Goal: Task Accomplishment & Management: Complete application form

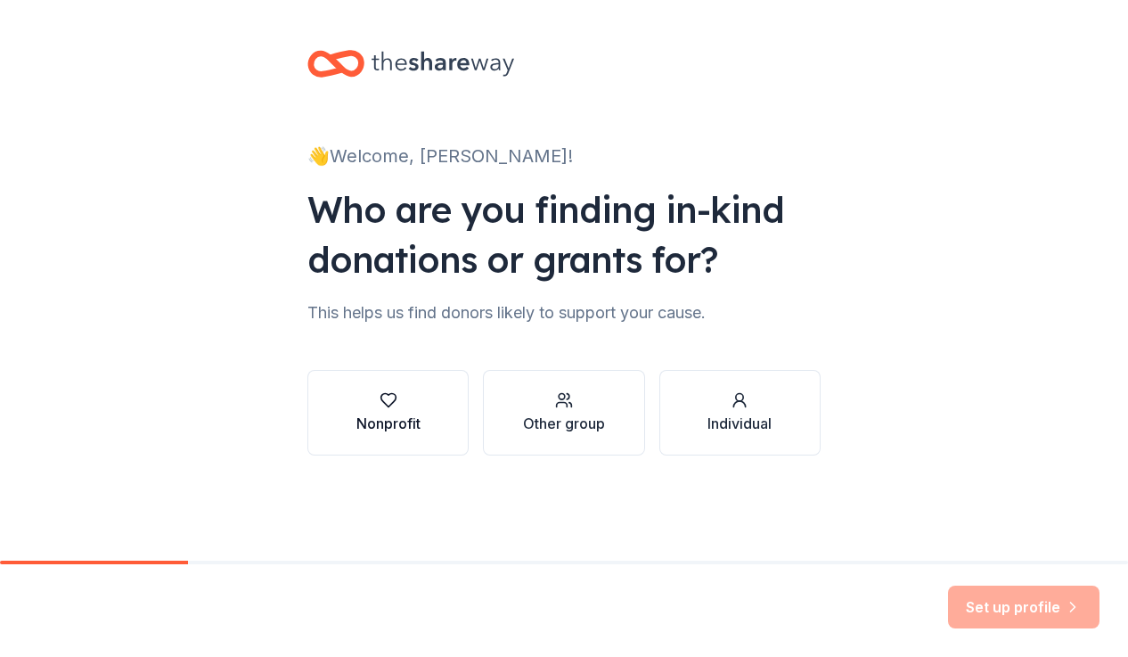
click at [377, 429] on div "Nonprofit" at bounding box center [388, 422] width 64 height 21
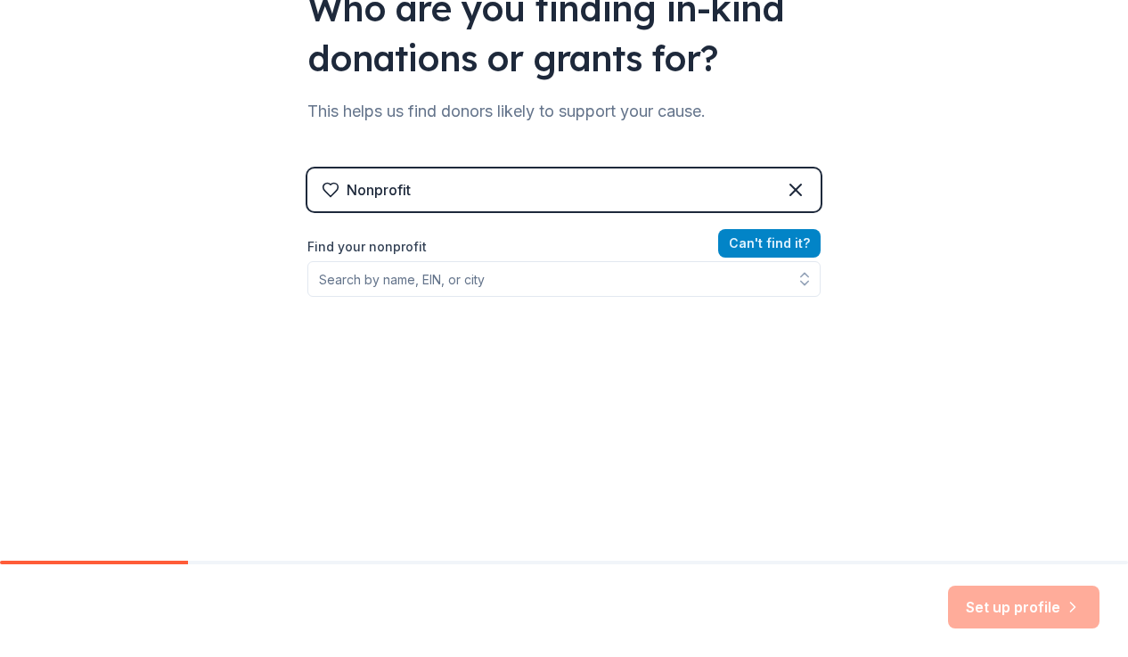
click at [778, 251] on button "Can ' t find it?" at bounding box center [769, 243] width 102 height 29
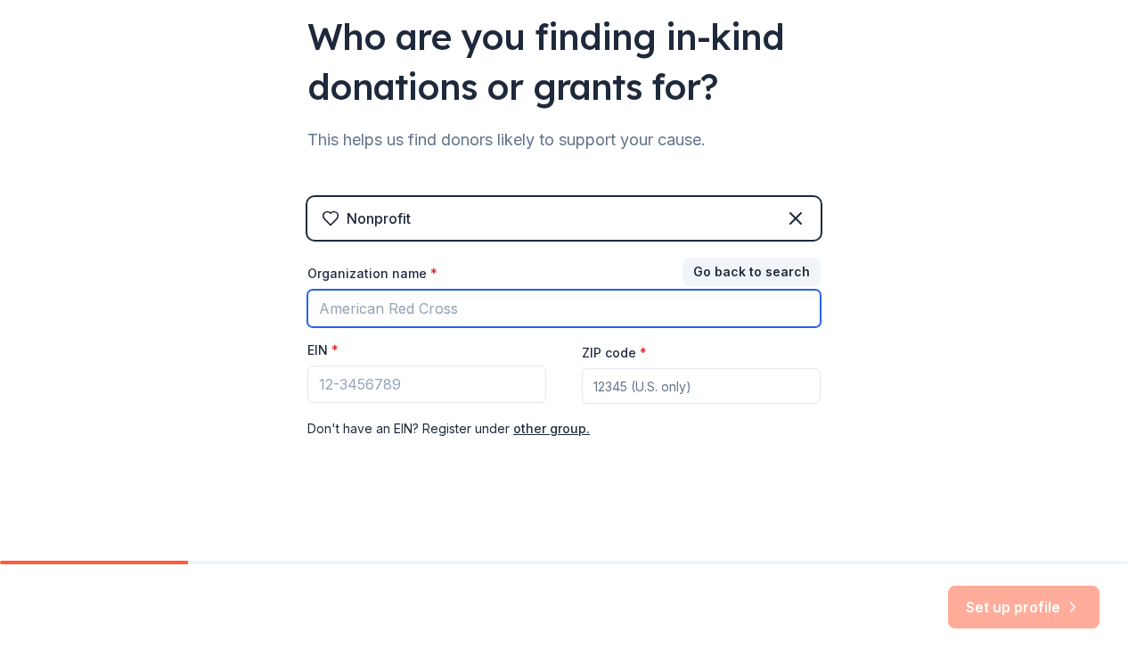
click at [649, 314] on input "Organization name *" at bounding box center [563, 308] width 513 height 37
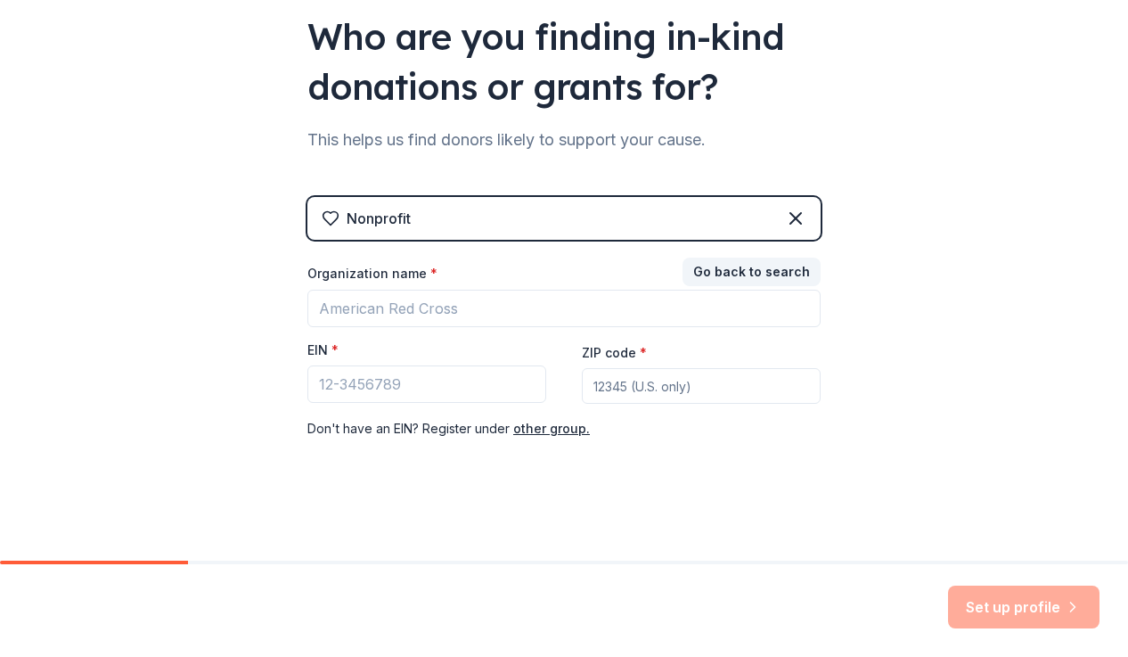
click at [747, 288] on div "Organization name *" at bounding box center [563, 277] width 513 height 25
click at [750, 280] on button "Go back to search" at bounding box center [751, 271] width 138 height 29
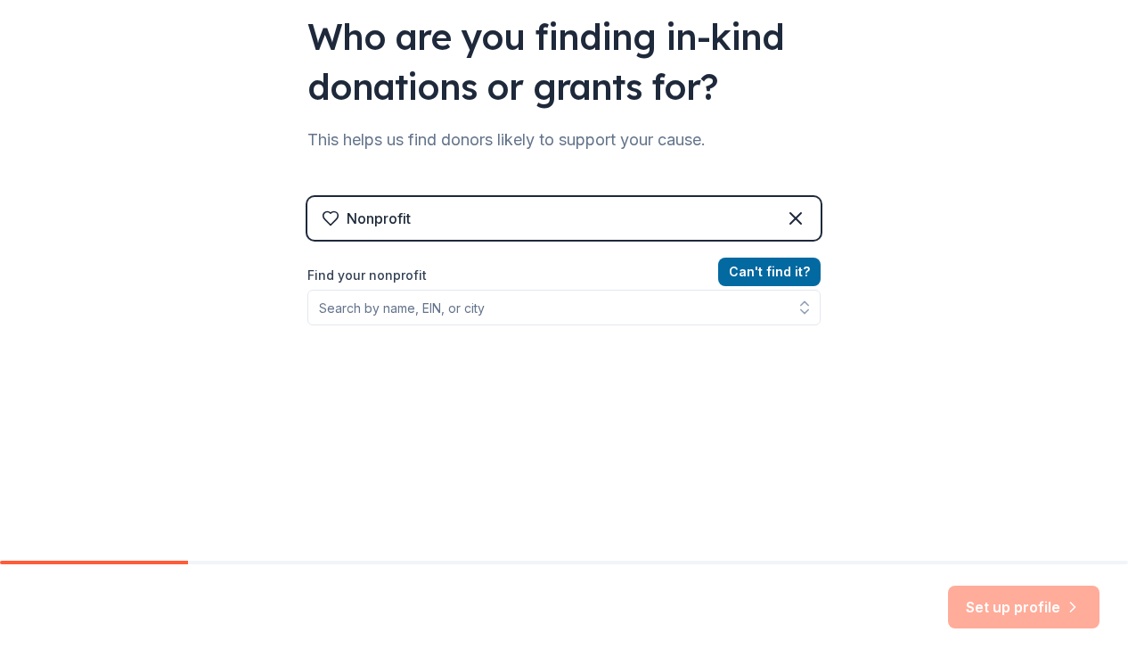
click at [723, 288] on div "Find your nonprofit" at bounding box center [563, 295] width 513 height 61
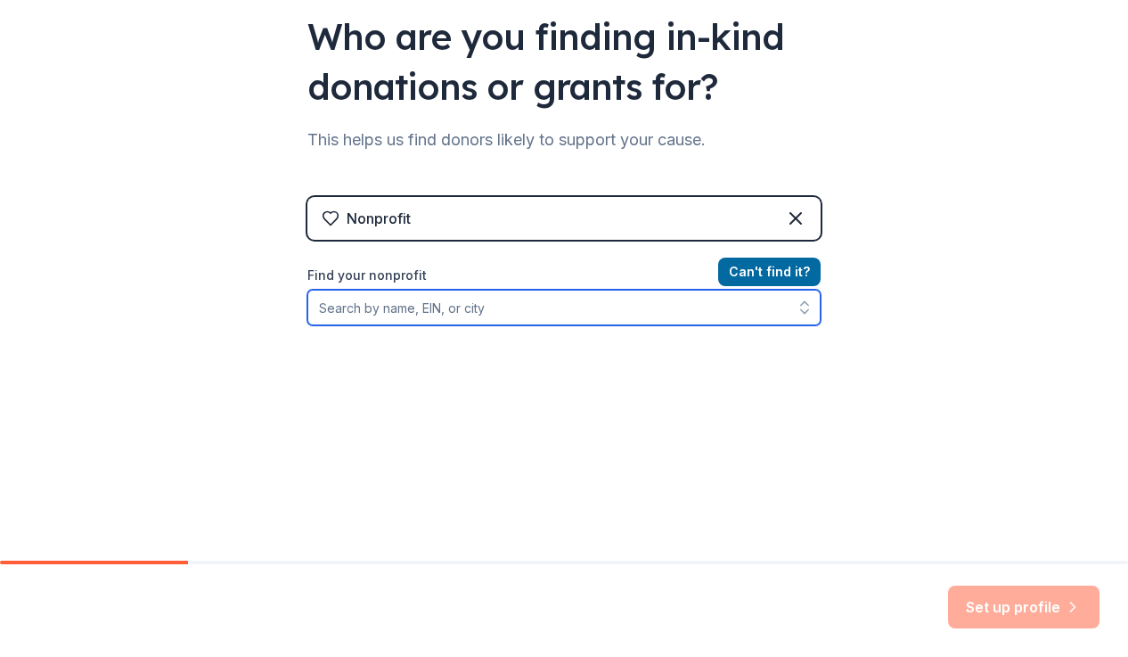
click at [697, 303] on input "Find your nonprofit" at bounding box center [563, 308] width 513 height 36
click at [693, 306] on input "Find your nonprofit" at bounding box center [563, 308] width 513 height 36
click at [607, 293] on input "Find your nonprofit" at bounding box center [563, 308] width 513 height 36
type input "k"
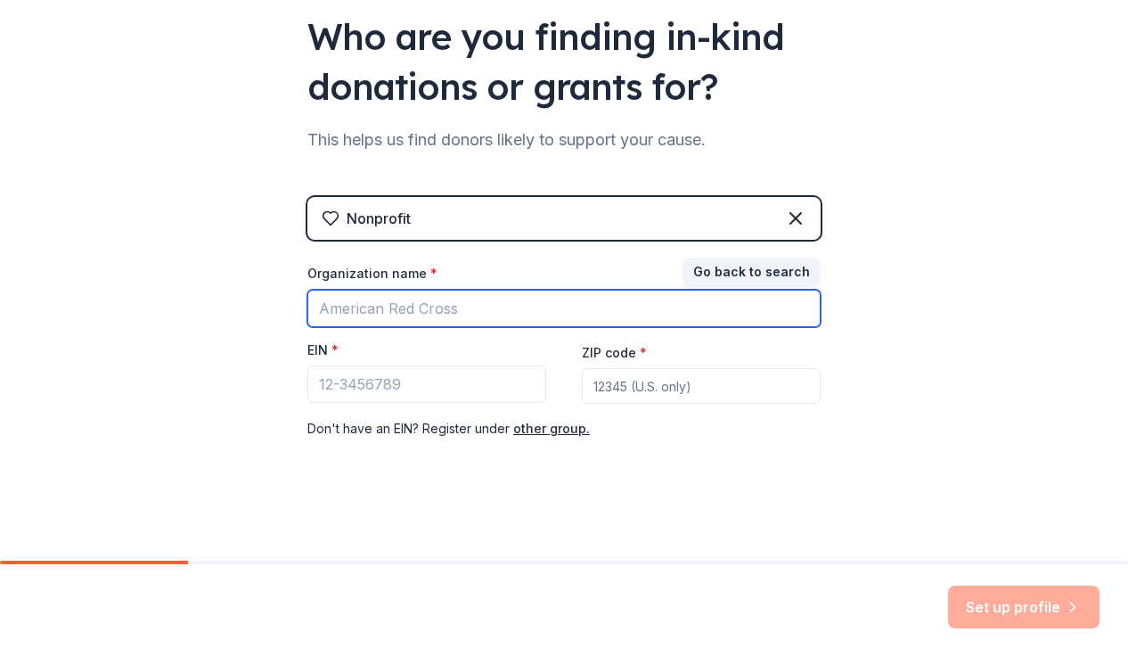
click at [452, 297] on input "Organization name *" at bounding box center [563, 308] width 513 height 37
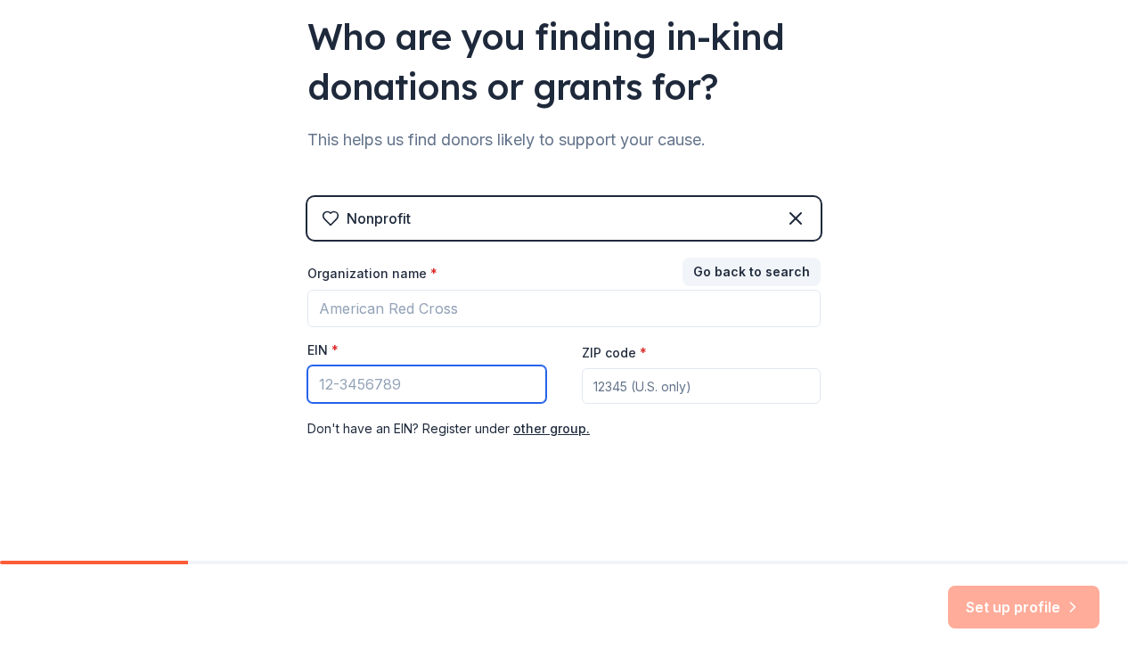
click at [456, 387] on input "EIN *" at bounding box center [426, 383] width 239 height 37
click at [529, 432] on button "other group." at bounding box center [551, 428] width 77 height 21
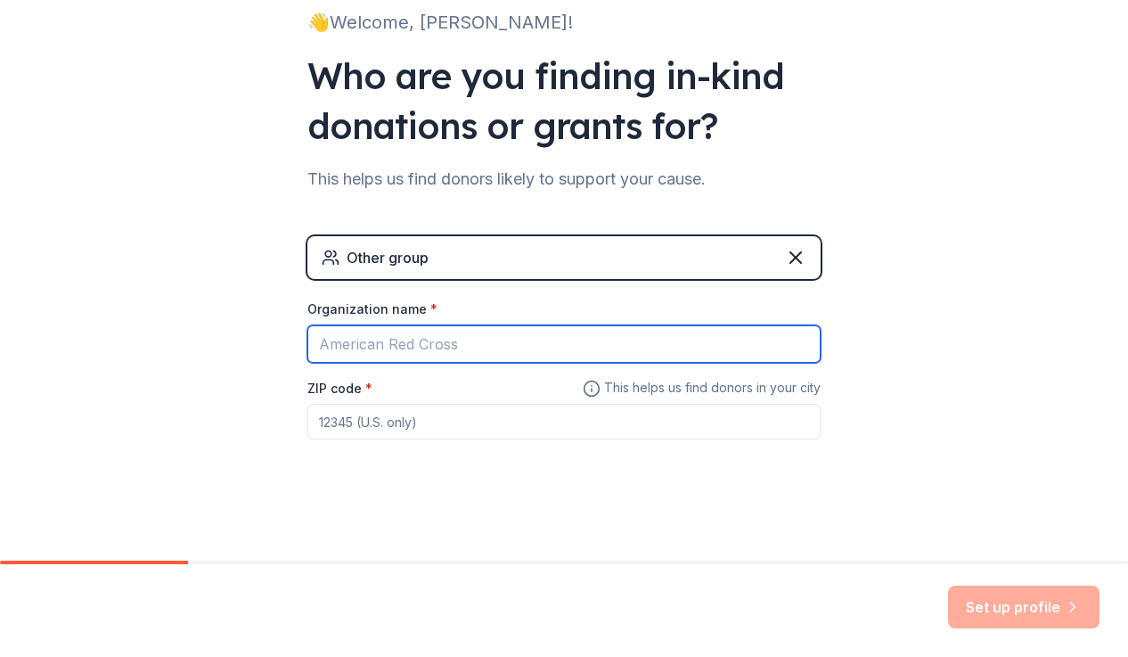
click at [570, 341] on input "Organization name *" at bounding box center [563, 343] width 513 height 37
type input "rty"
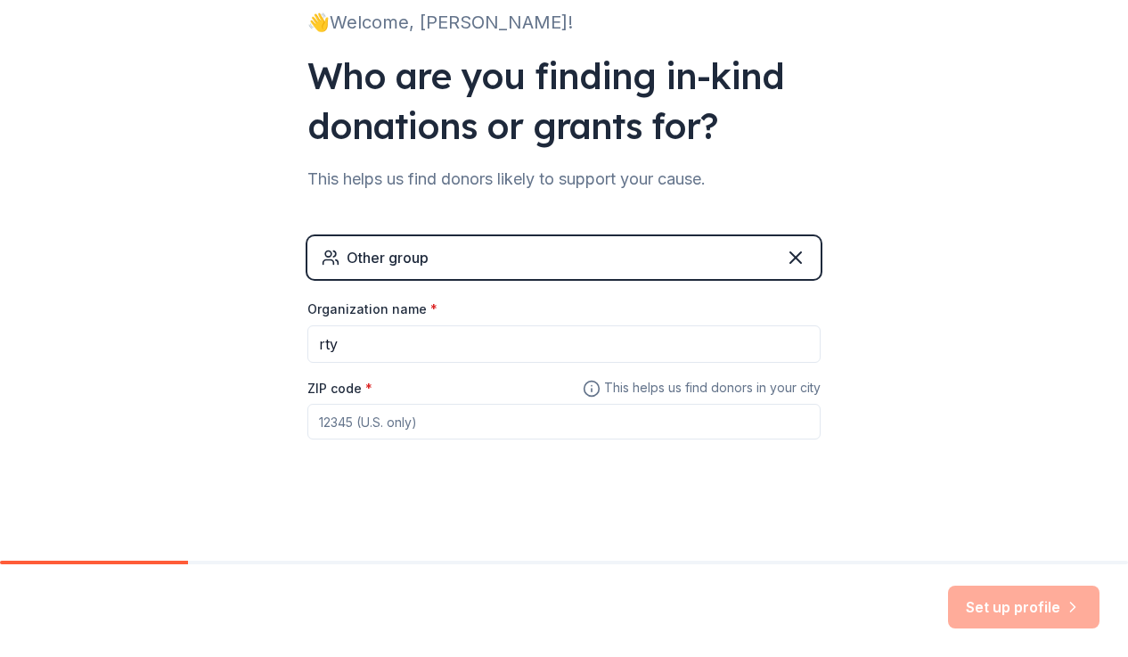
click at [527, 437] on input "ZIP code *" at bounding box center [563, 422] width 513 height 36
type input "94545"
click at [967, 606] on button "Set up profile" at bounding box center [1023, 606] width 151 height 43
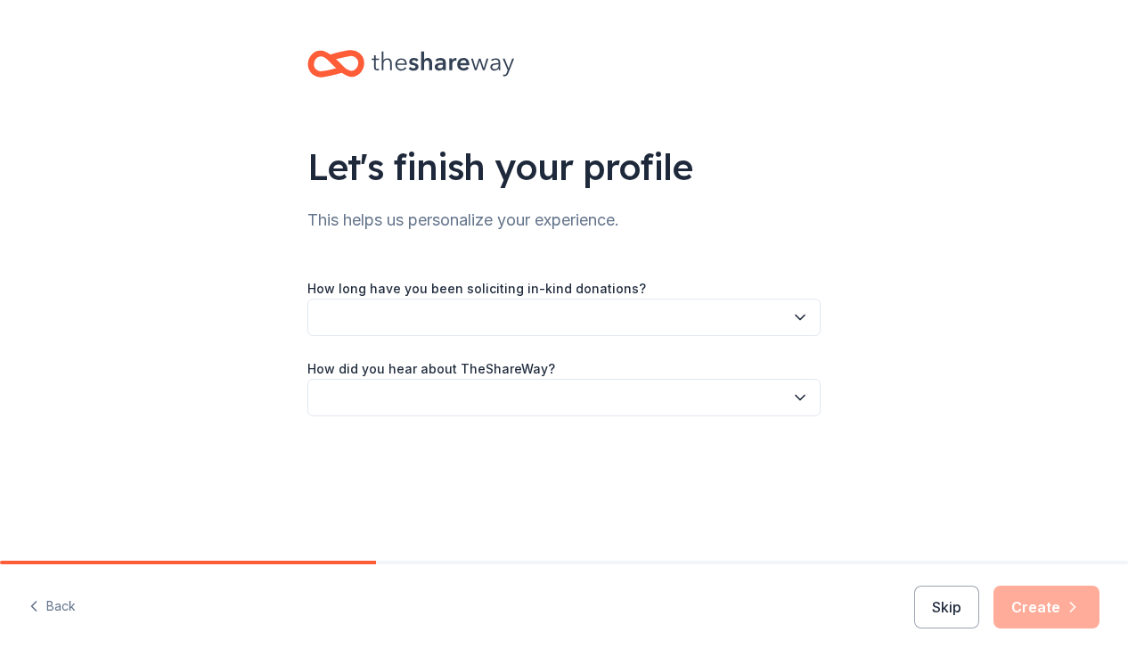
click at [570, 316] on button "button" at bounding box center [563, 316] width 513 height 37
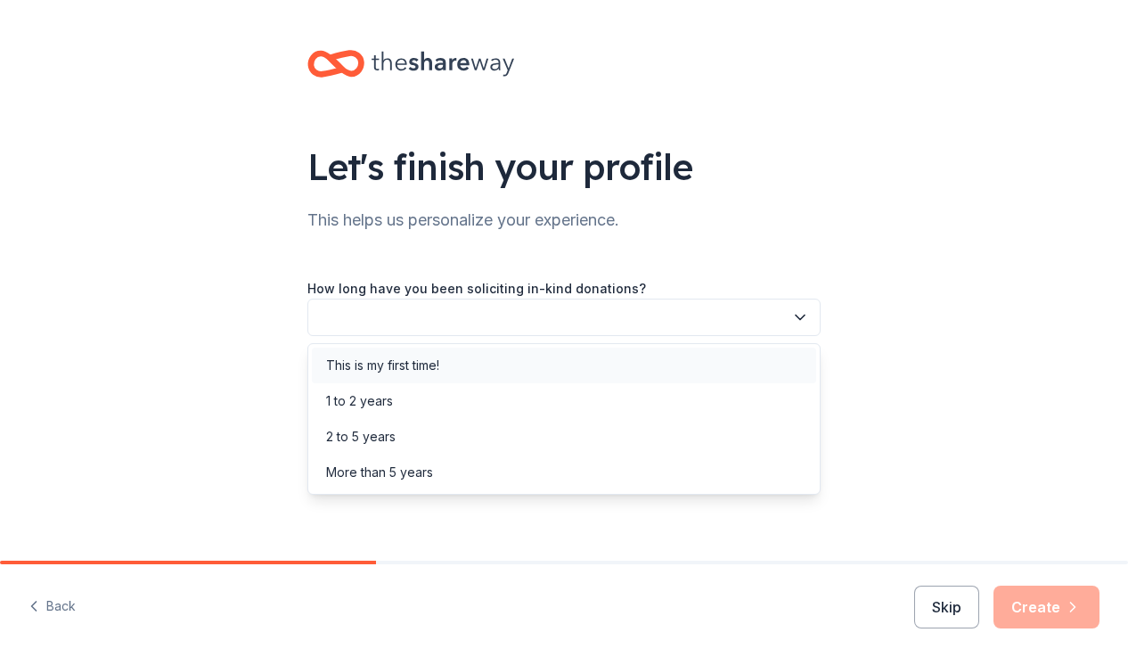
click at [544, 359] on div "This is my first time!" at bounding box center [564, 365] width 504 height 36
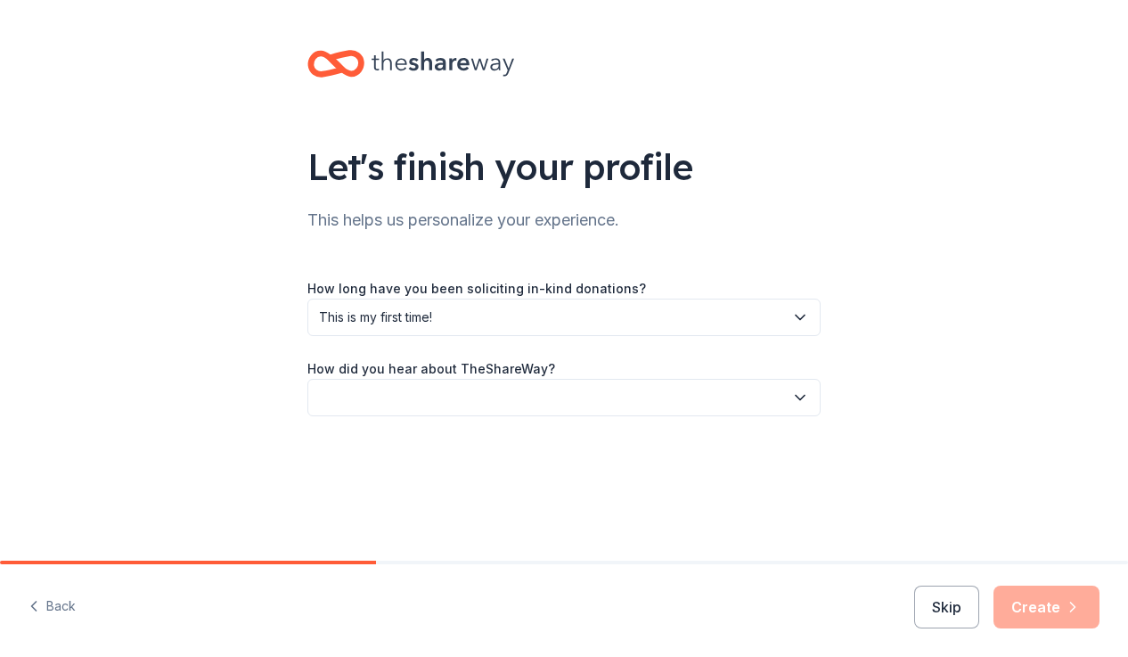
click at [510, 407] on button "button" at bounding box center [563, 397] width 513 height 37
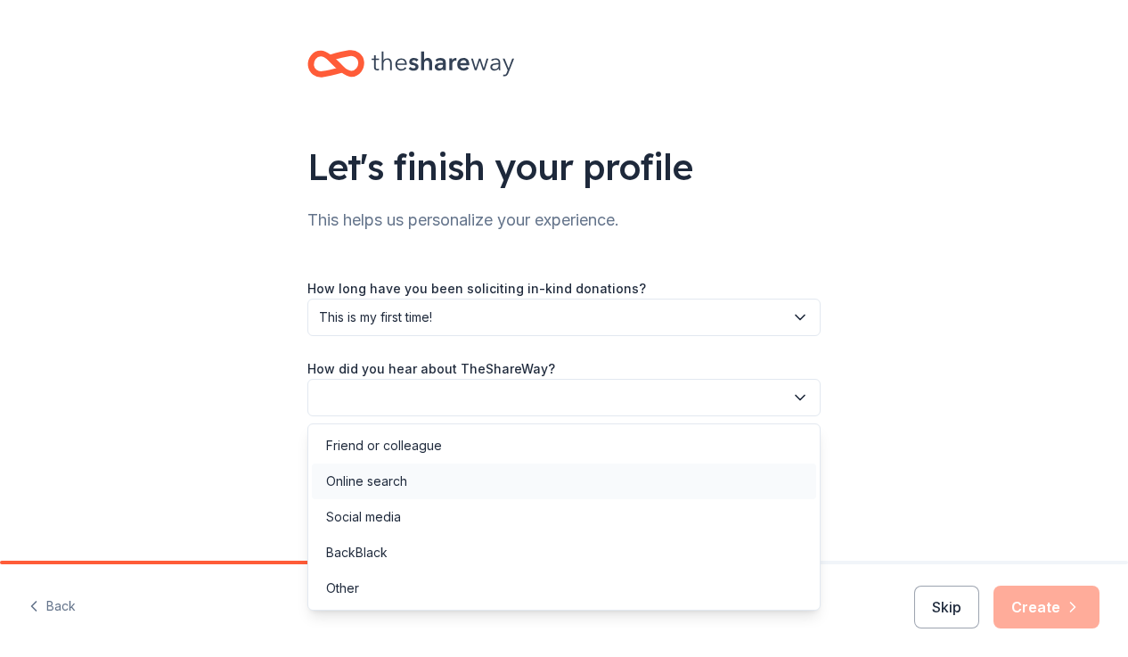
click at [489, 483] on div "Online search" at bounding box center [564, 481] width 504 height 36
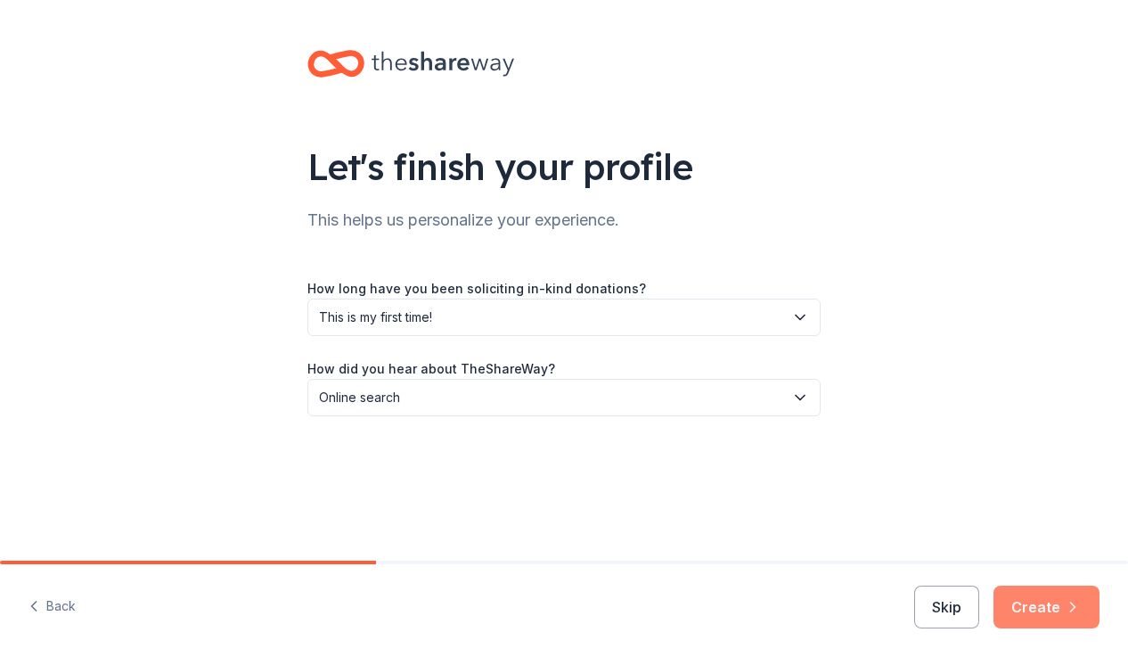
click at [1023, 594] on button "Create" at bounding box center [1046, 606] width 106 height 43
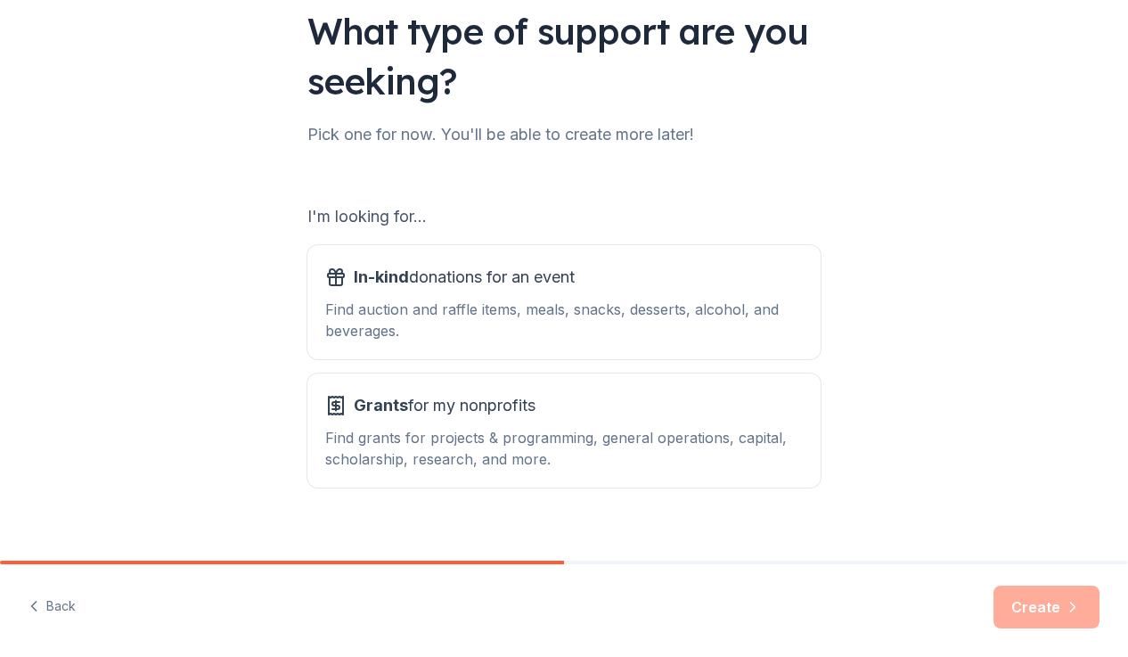
scroll to position [159, 0]
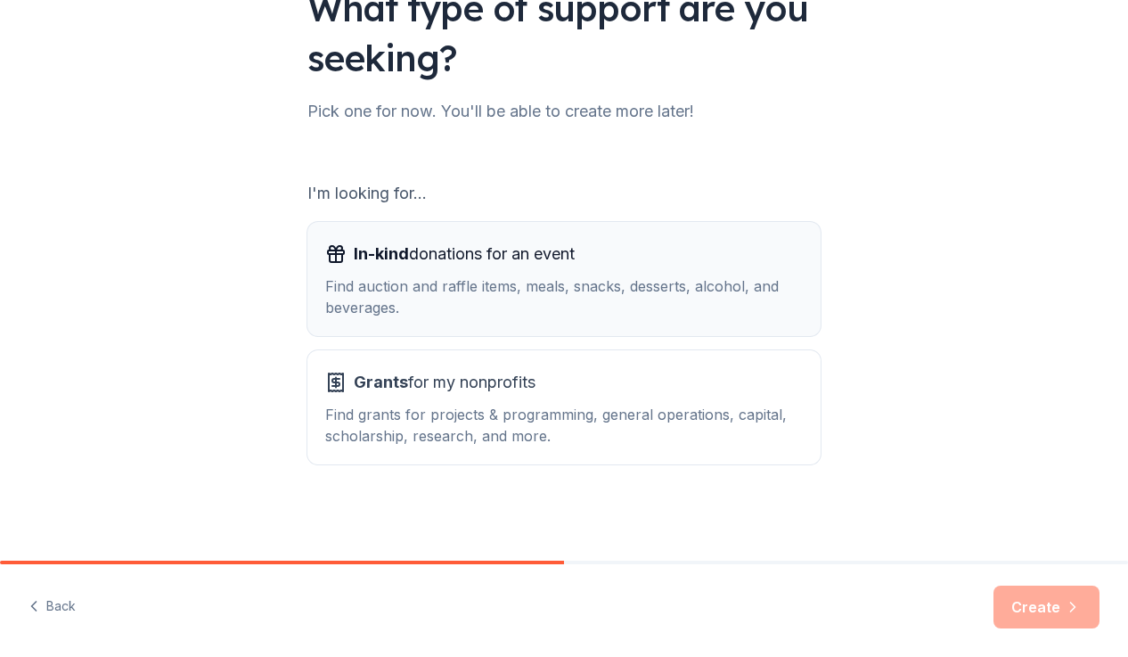
click at [584, 285] on div "Find auction and raffle items, meals, snacks, desserts, alcohol, and beverages." at bounding box center [564, 296] width 478 height 43
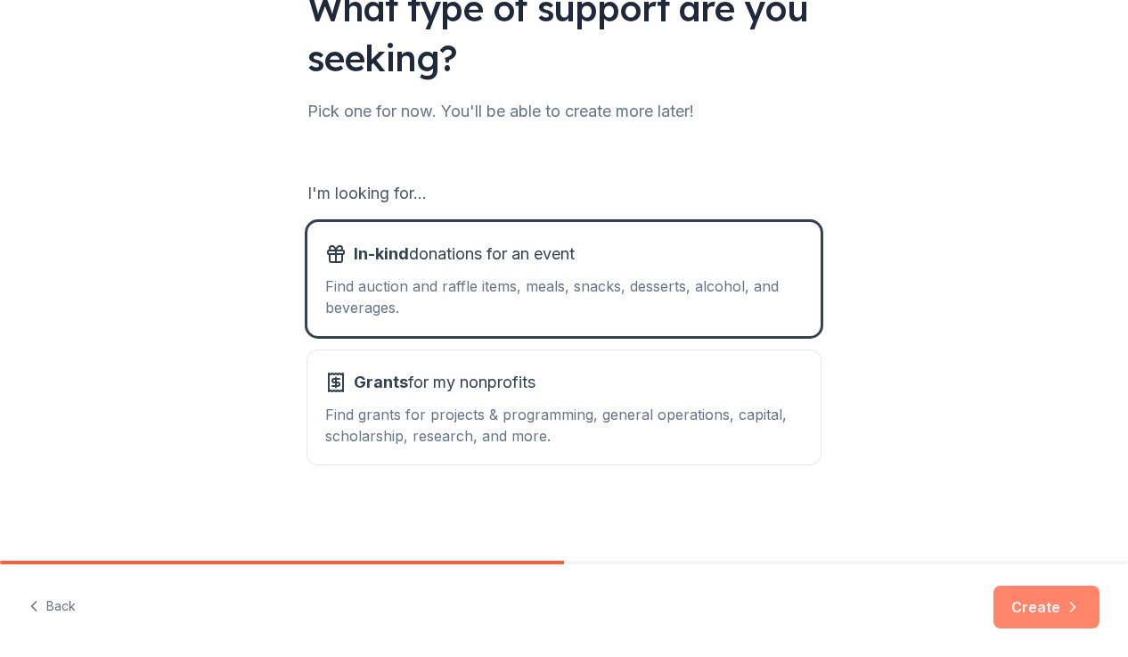
click at [1023, 618] on button "Create" at bounding box center [1046, 606] width 106 height 43
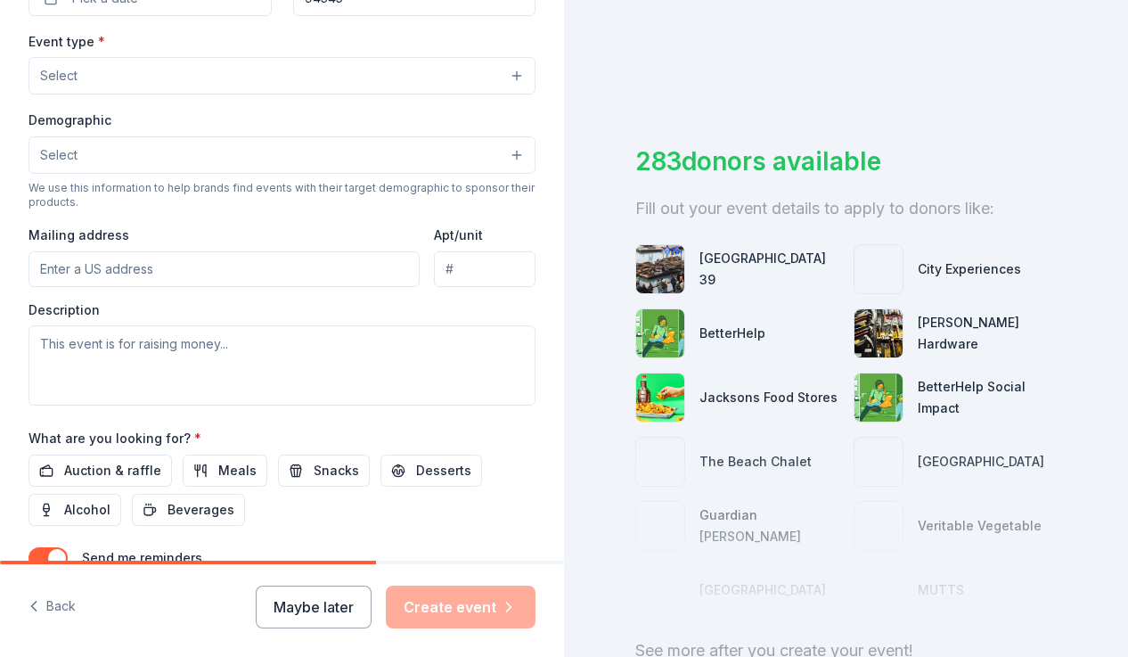
scroll to position [451, 0]
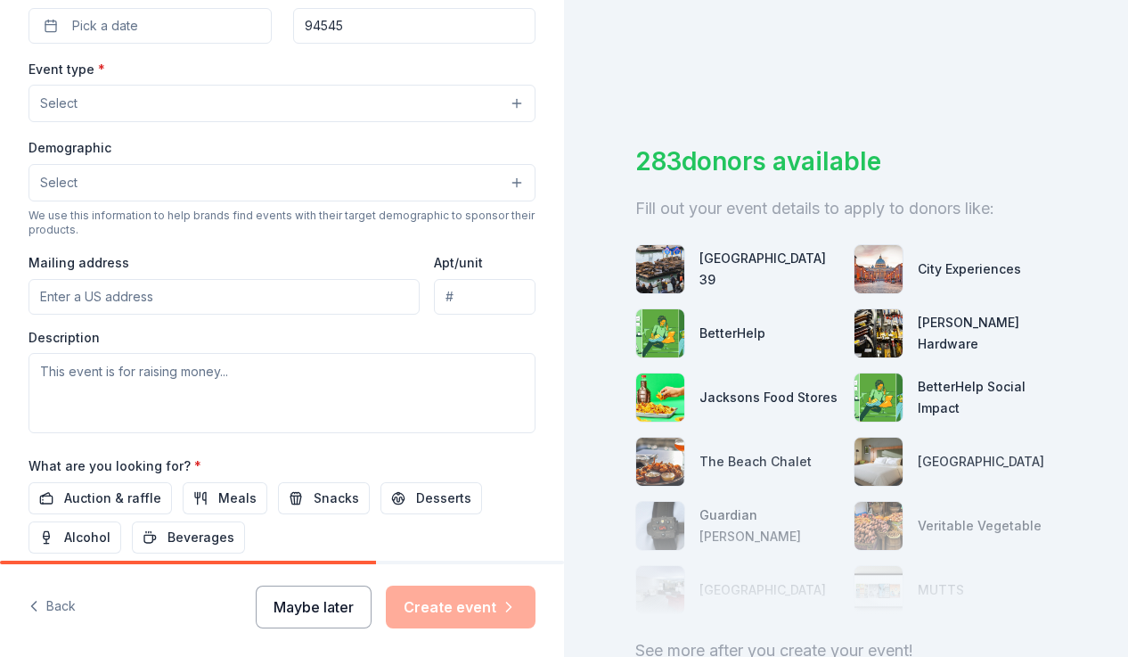
click at [336, 605] on button "Maybe later" at bounding box center [314, 606] width 116 height 43
click at [348, 614] on button "Maybe later" at bounding box center [314, 606] width 116 height 43
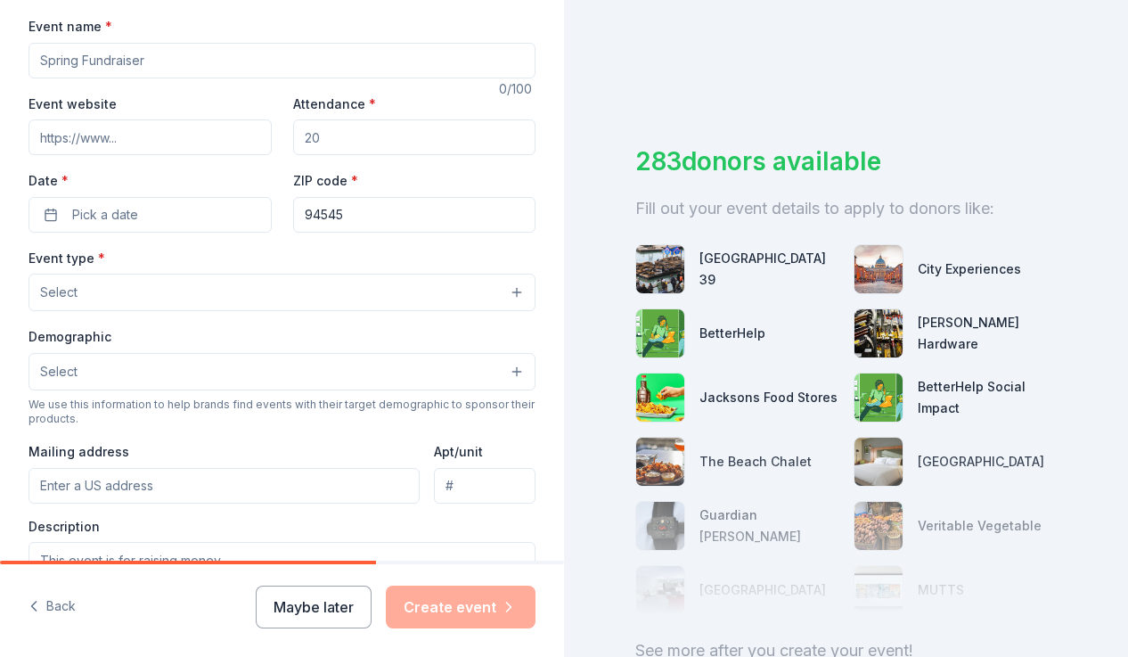
scroll to position [0, 0]
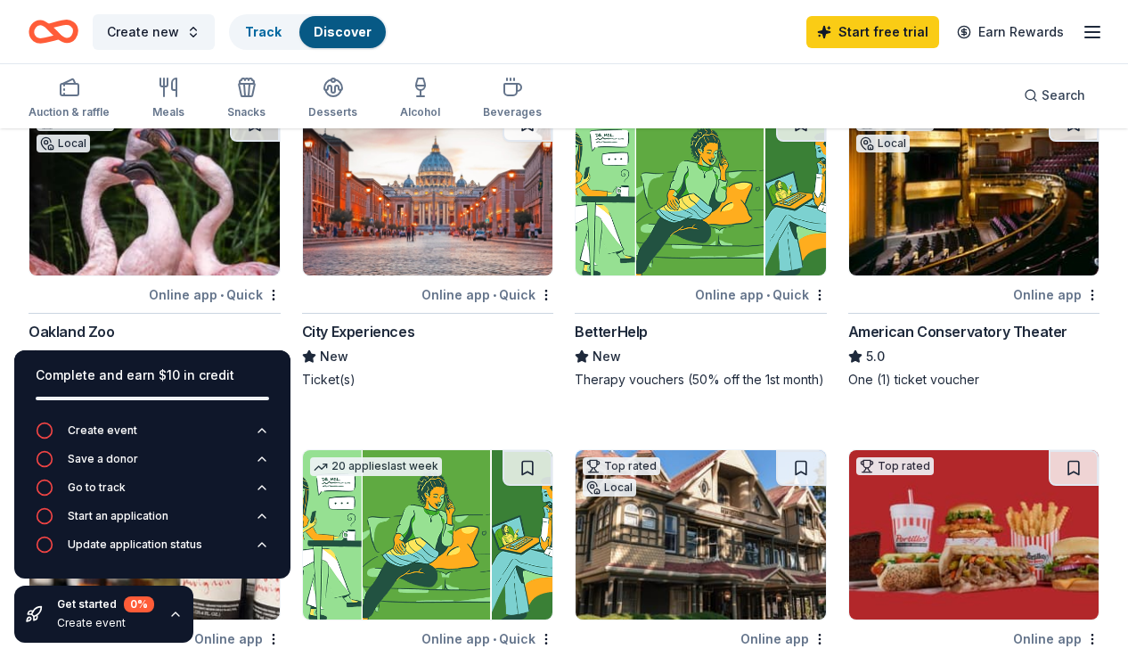
scroll to position [167, 0]
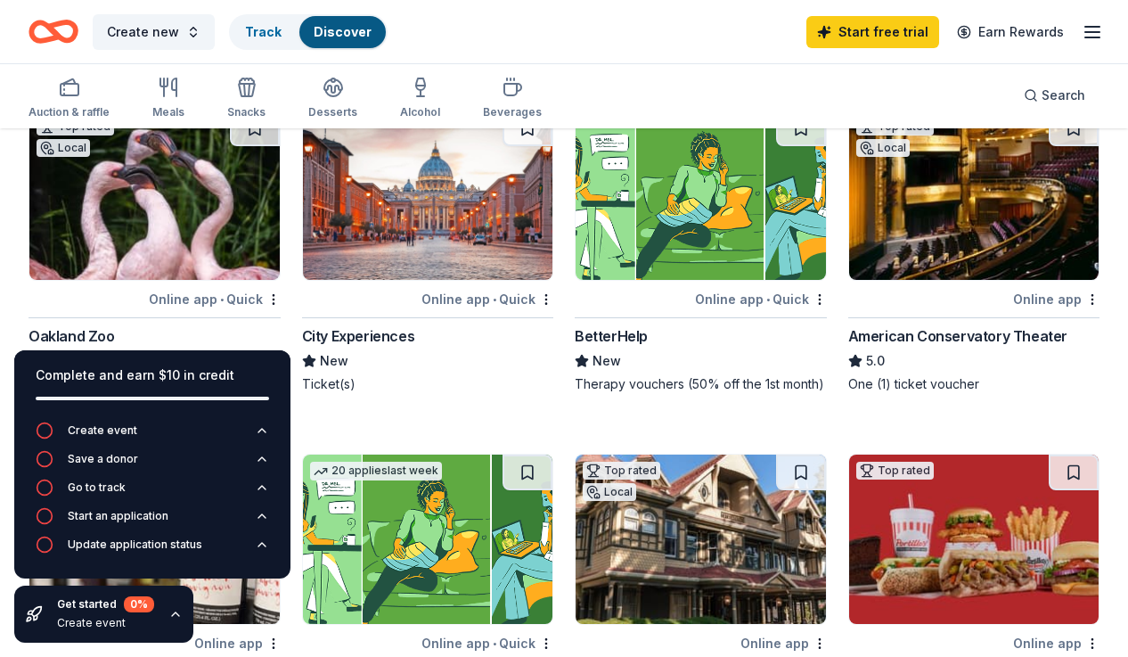
click at [208, 216] on img at bounding box center [154, 194] width 250 height 169
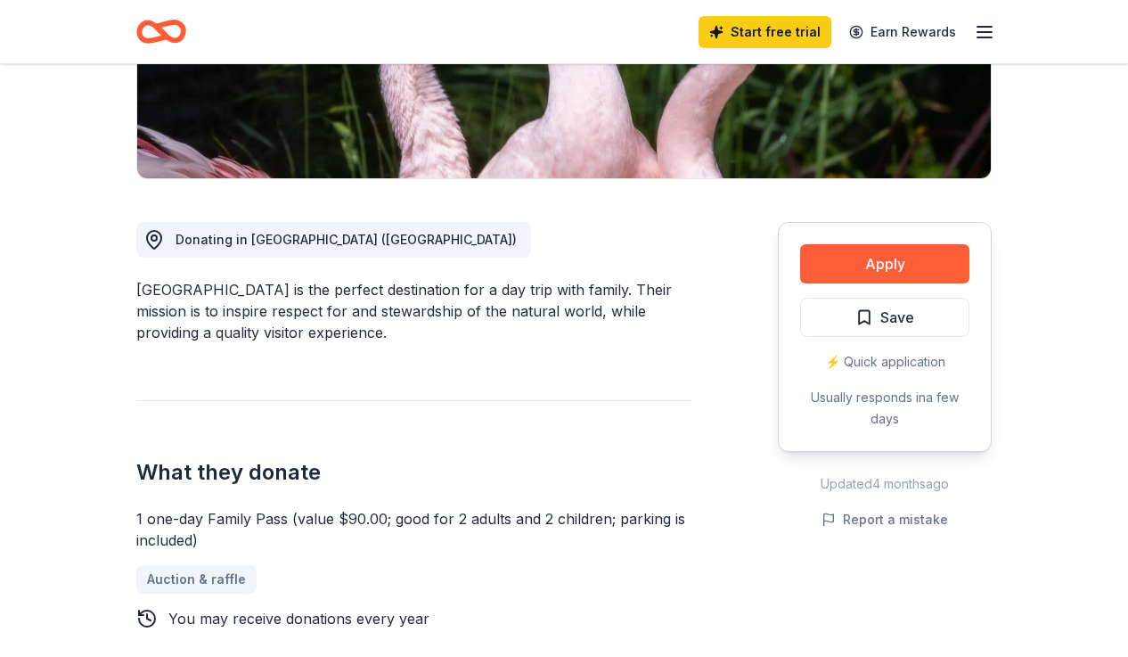
scroll to position [87, 0]
